Goal: Task Accomplishment & Management: Use online tool/utility

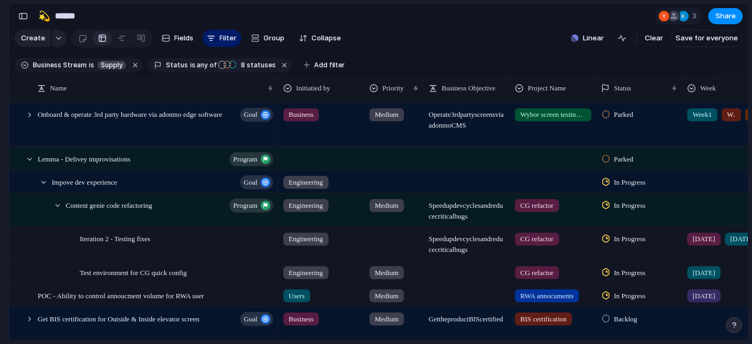
scroll to position [257, 0]
click at [28, 164] on div at bounding box center [30, 159] width 10 height 10
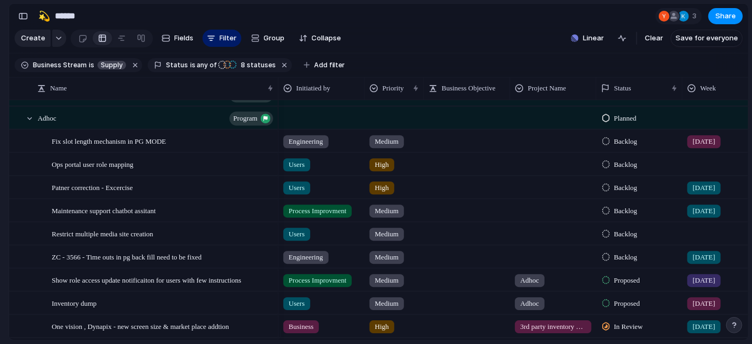
scroll to position [0, 0]
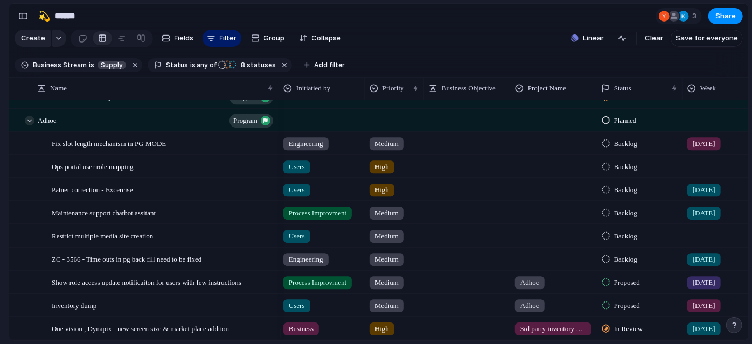
click at [28, 125] on div at bounding box center [30, 121] width 10 height 10
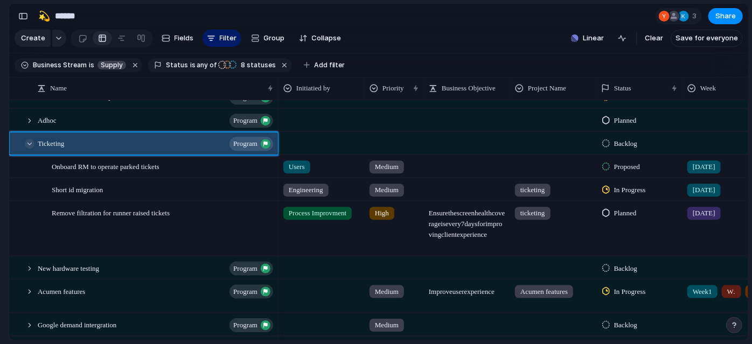
click at [31, 149] on div at bounding box center [30, 144] width 10 height 10
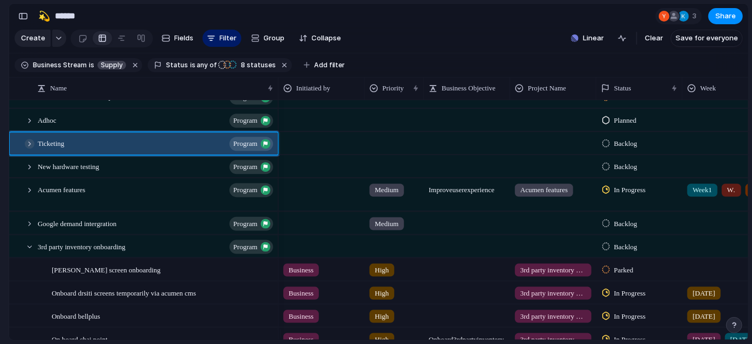
click at [31, 149] on div at bounding box center [30, 144] width 10 height 10
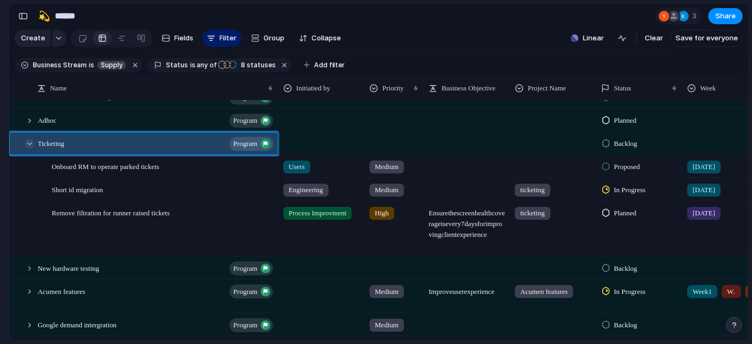
click at [31, 149] on div at bounding box center [30, 144] width 10 height 10
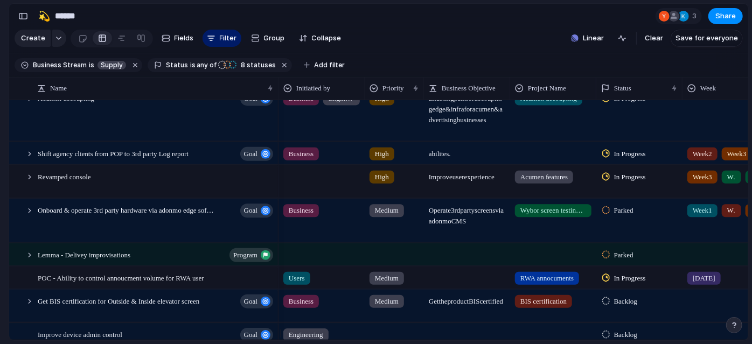
scroll to position [170, 0]
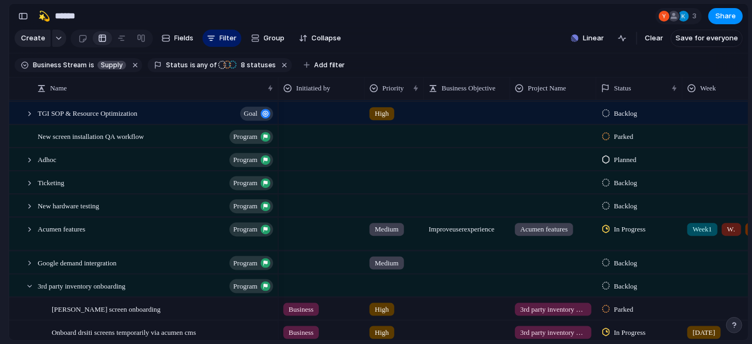
click at [0, 220] on section "🛠️ Sprint Plan Projects 🍎 June- Digital Plan 🧊 July Test 🤖 Week2 🍎 July- Supply…" at bounding box center [59, 168] width 118 height 167
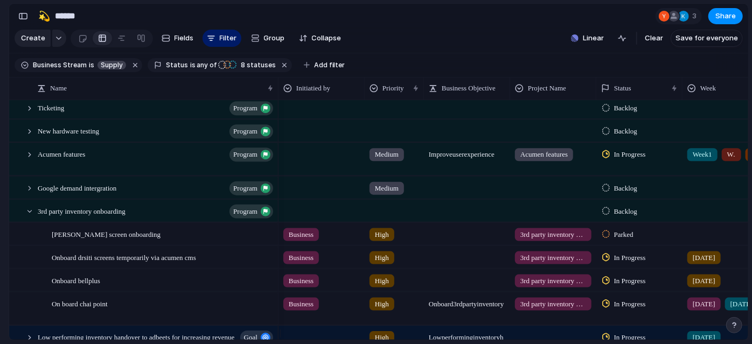
scroll to position [480, 0]
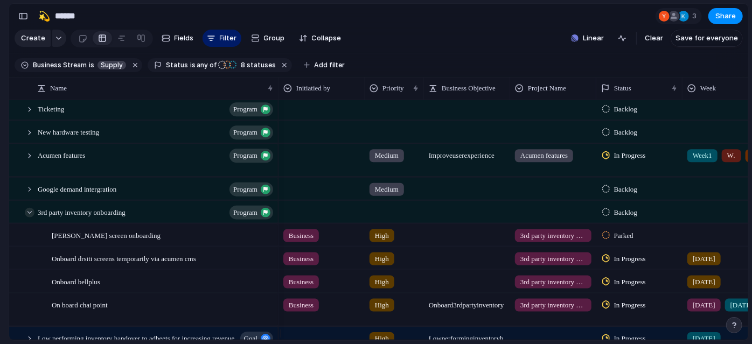
click at [29, 217] on div at bounding box center [30, 212] width 10 height 10
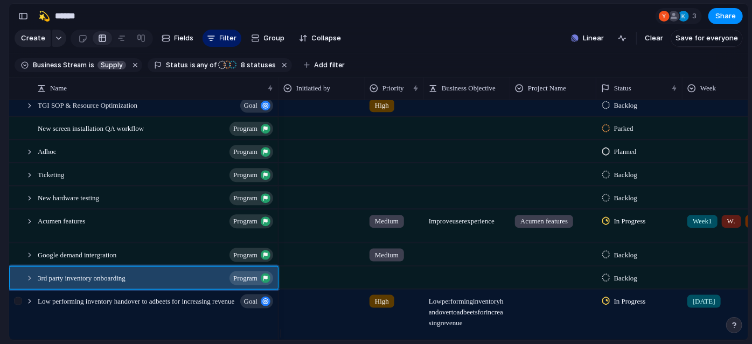
scroll to position [416, 0]
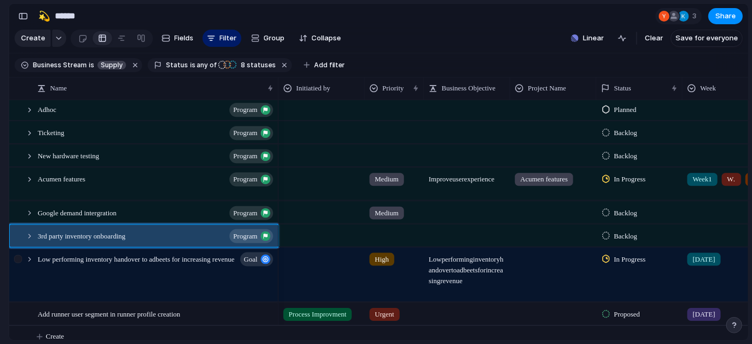
click at [16, 277] on div at bounding box center [19, 278] width 19 height 61
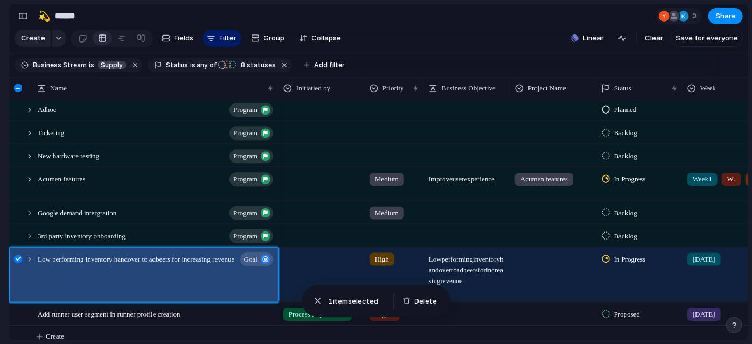
scroll to position [473, 0]
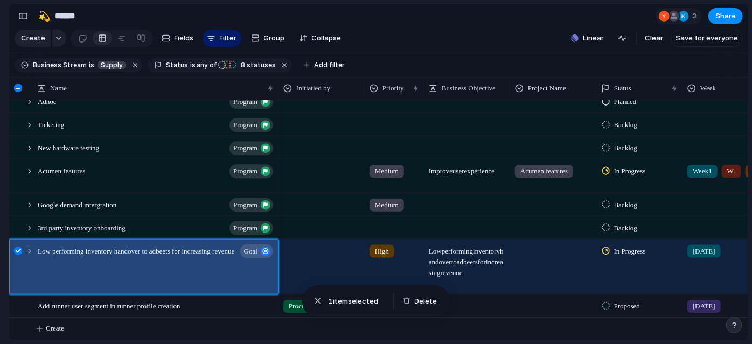
click at [17, 247] on div at bounding box center [18, 251] width 8 height 8
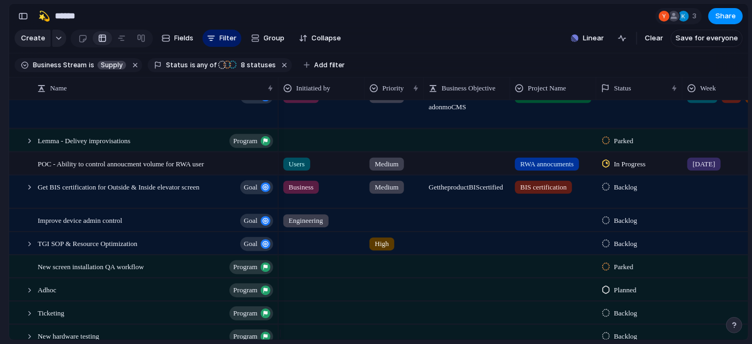
scroll to position [434, 0]
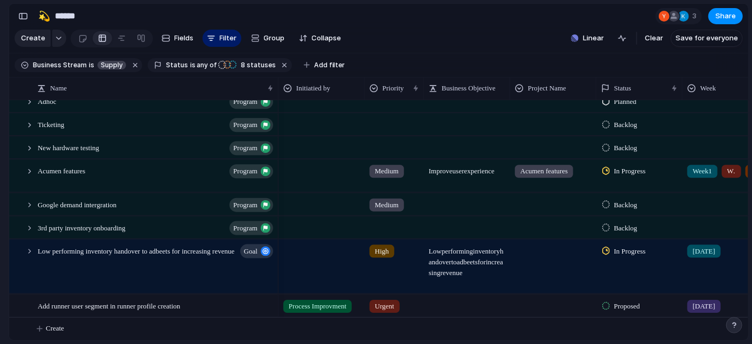
click at [0, 313] on section "Keep using Index You're approaching the free limit of 300 items Upgrade plan" at bounding box center [4, 288] width 9 height 113
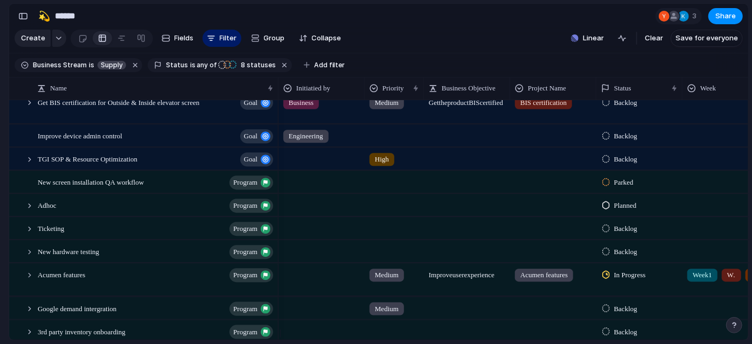
scroll to position [399, 0]
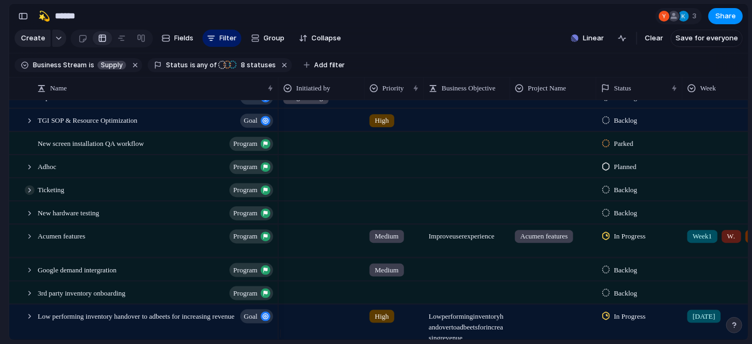
click at [30, 195] on div at bounding box center [30, 190] width 10 height 10
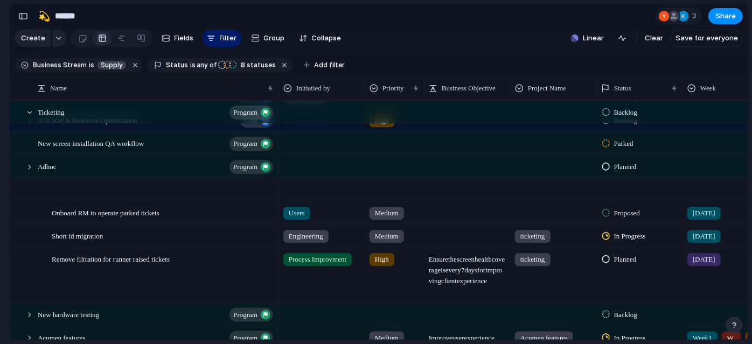
scroll to position [479, 0]
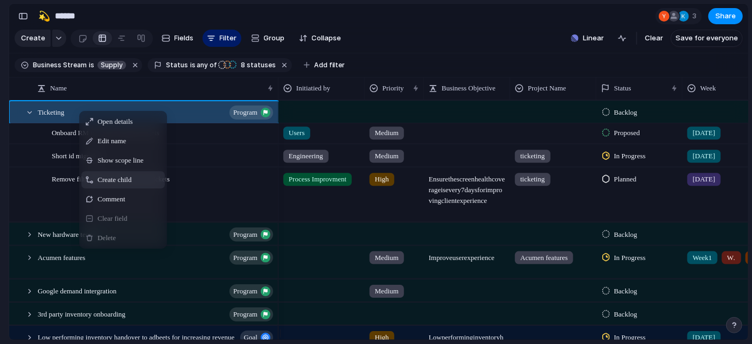
click at [127, 185] on span "Create child" at bounding box center [114, 179] width 34 height 11
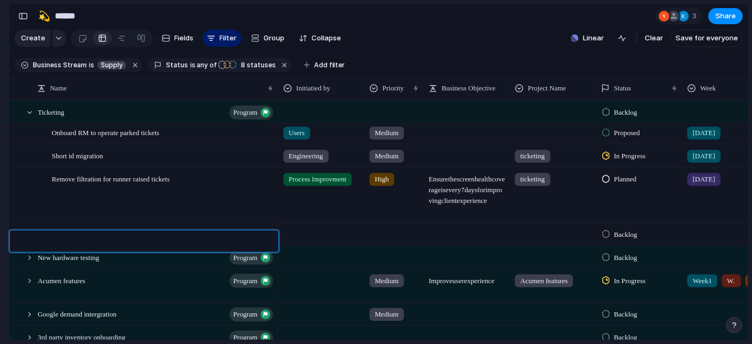
click at [82, 246] on textarea at bounding box center [161, 242] width 219 height 13
type textarea "*****"
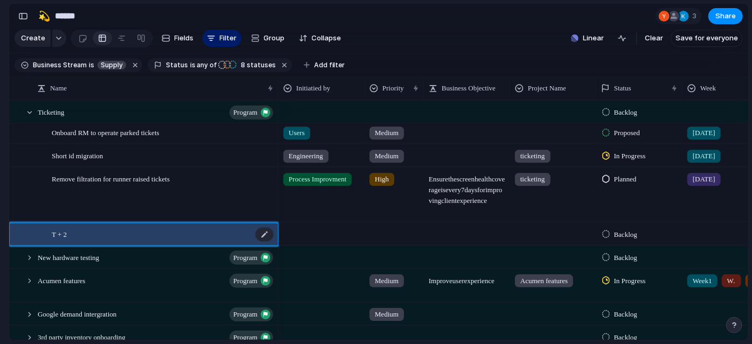
click at [93, 239] on div "T + 2" at bounding box center [163, 234] width 223 height 22
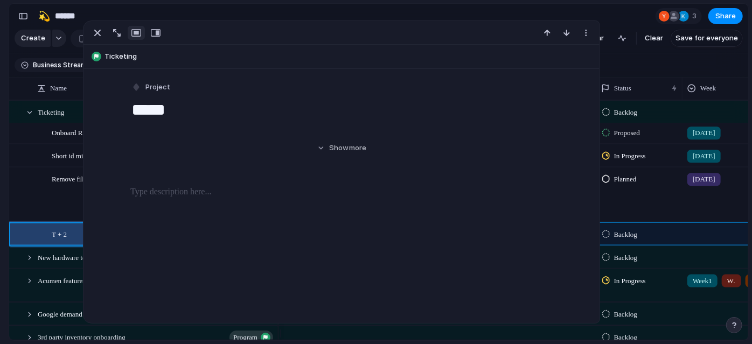
click at [0, 213] on section "🛠️ Sprint Plan Projects 🍎 June- Digital Plan 🧊 July Test 🤖 Week2 🍎 July- Supply…" at bounding box center [59, 168] width 118 height 167
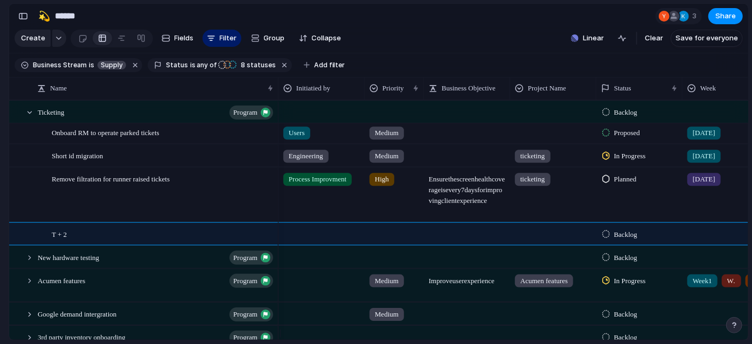
click at [0, 213] on section "🛠️ Sprint Plan Projects 🍎 June- Digital Plan 🧊 July Test 🤖 Week2 🍎 July- Supply…" at bounding box center [59, 168] width 118 height 167
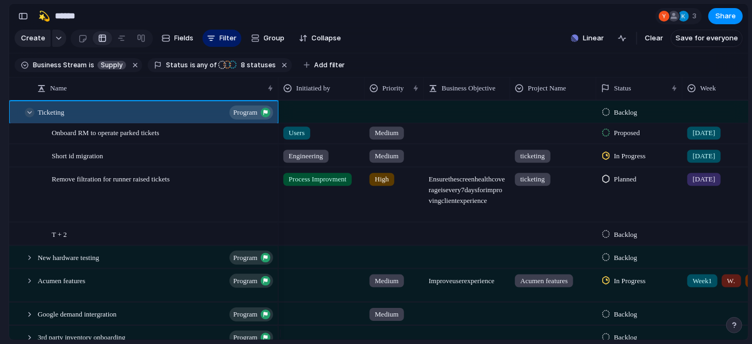
click at [27, 116] on div at bounding box center [30, 113] width 10 height 10
